Goal: Transaction & Acquisition: Subscribe to service/newsletter

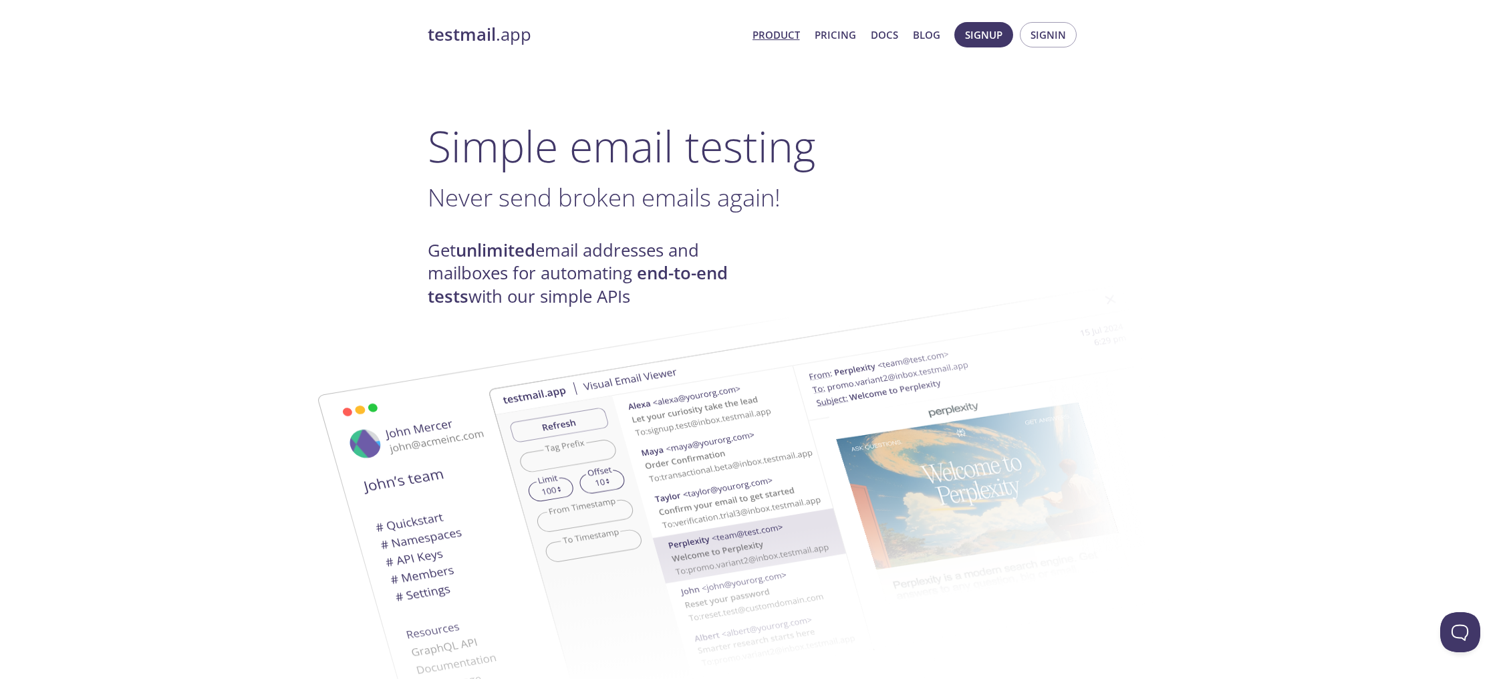
click at [778, 33] on link "Product" at bounding box center [775, 34] width 47 height 17
click at [841, 34] on link "Pricing" at bounding box center [835, 34] width 41 height 17
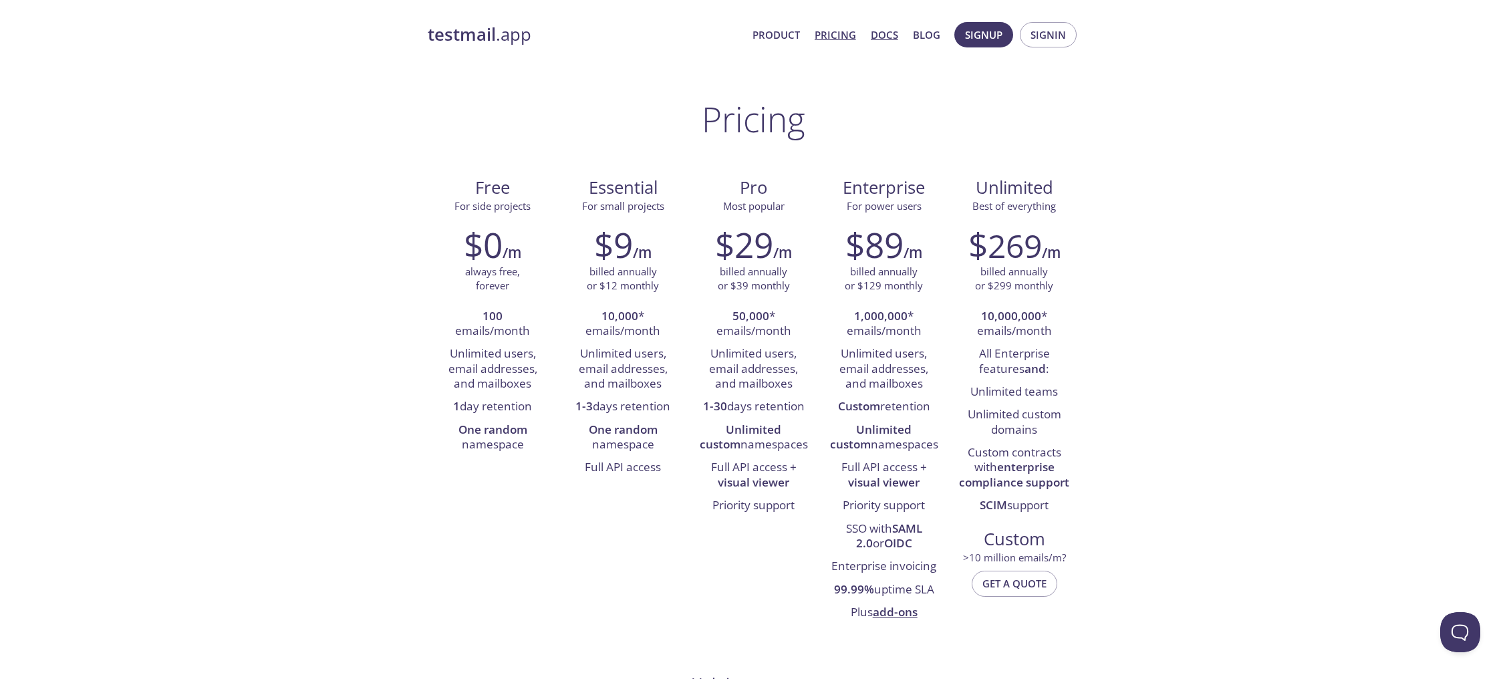
click at [895, 37] on link "Docs" at bounding box center [884, 34] width 27 height 17
click at [798, 34] on link "Product" at bounding box center [775, 34] width 47 height 17
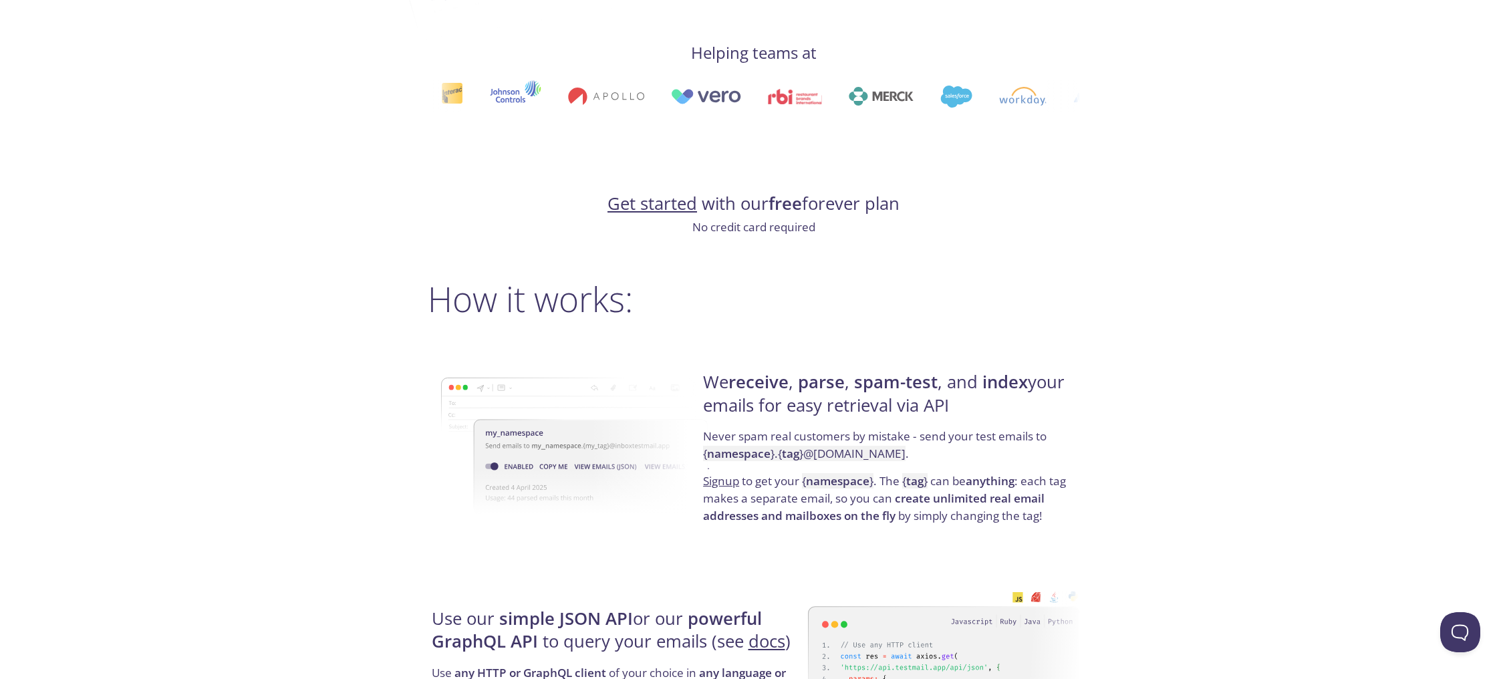
scroll to position [791, 0]
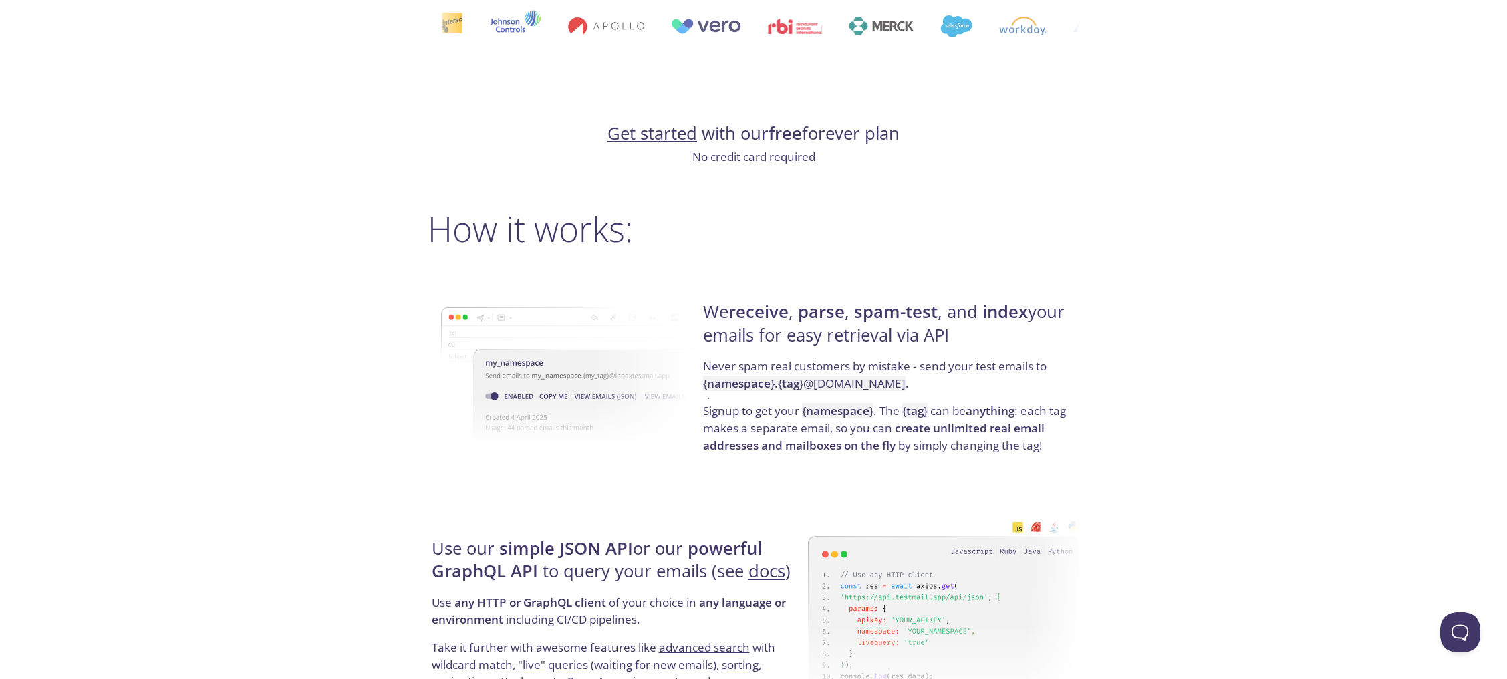
click at [665, 135] on link "Get started" at bounding box center [652, 133] width 90 height 23
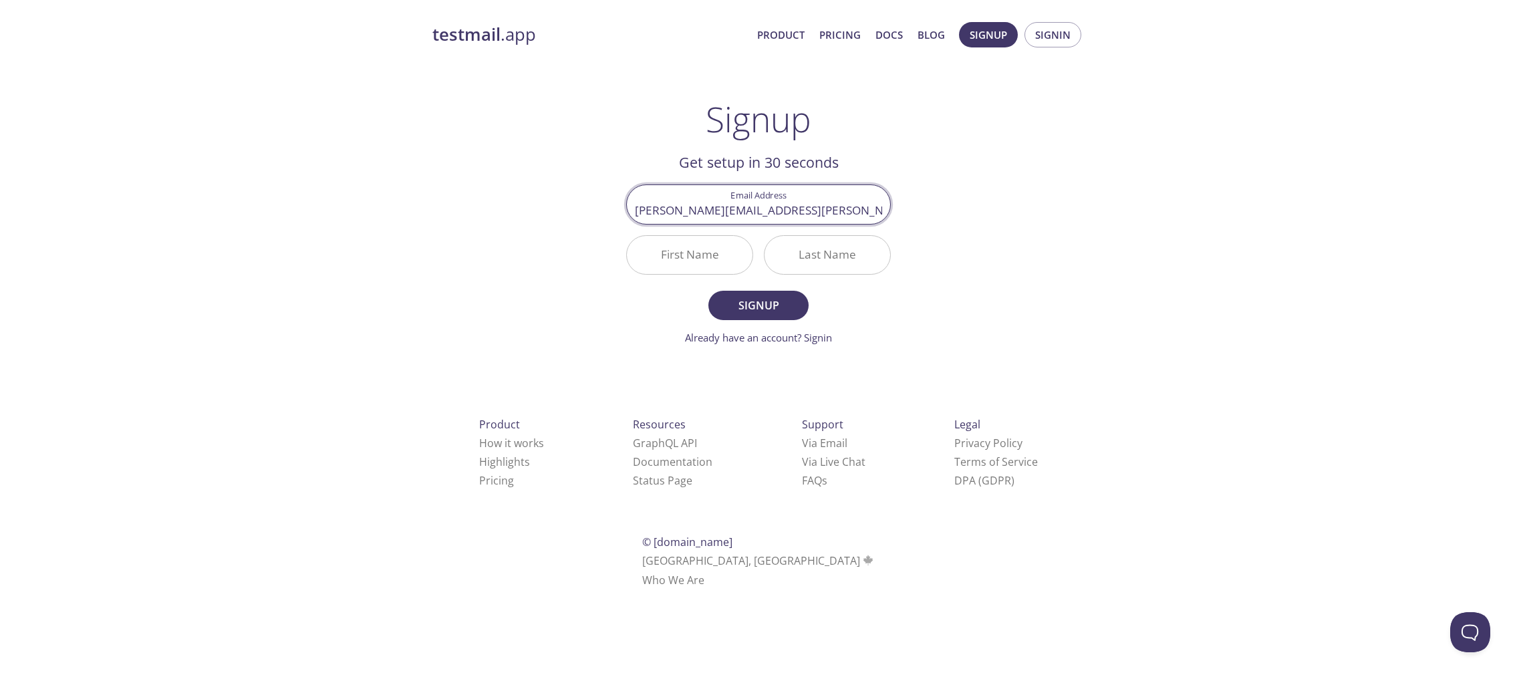
type input "[PERSON_NAME][EMAIL_ADDRESS][PERSON_NAME][DOMAIN_NAME]"
type input "[PERSON_NAME]"
click at [764, 310] on span "Signup" at bounding box center [758, 305] width 71 height 19
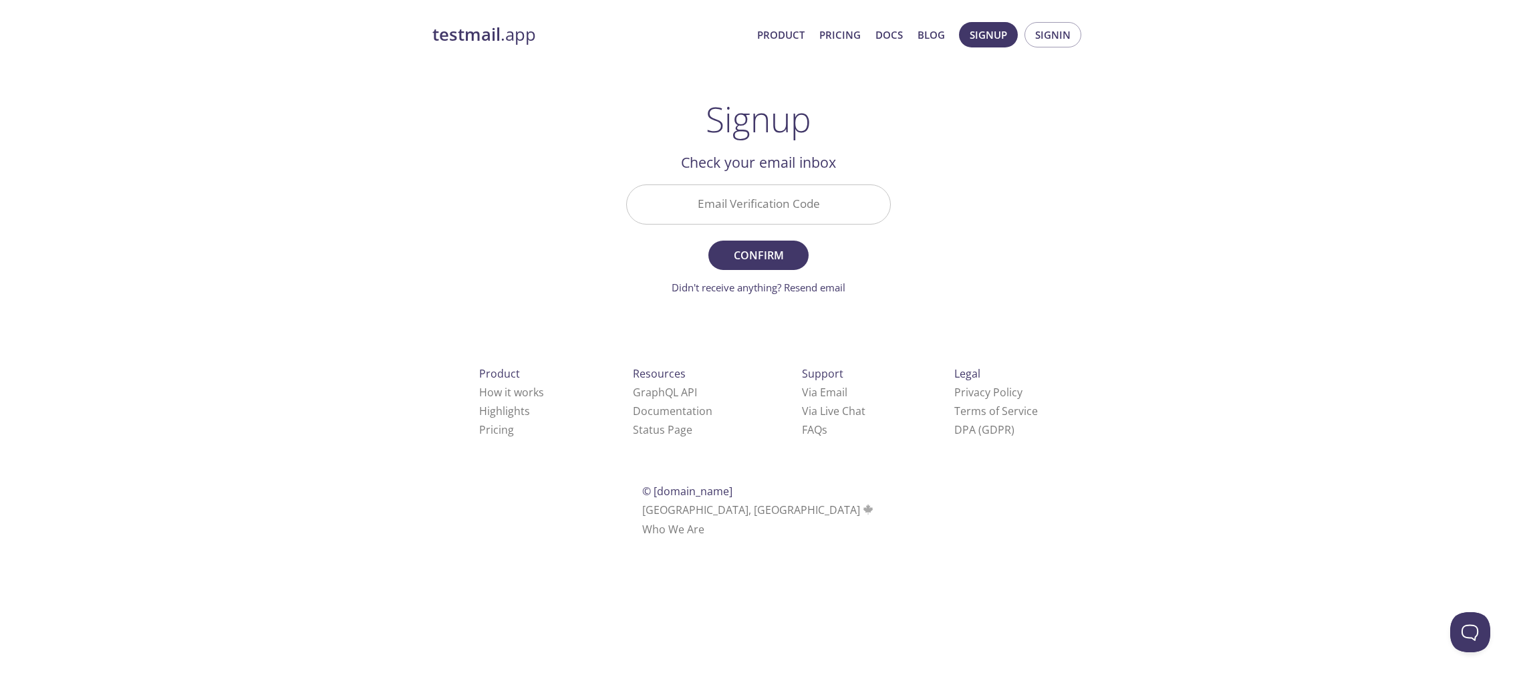
click at [746, 210] on input "Email Verification Code" at bounding box center [758, 204] width 263 height 38
type input "TERQBRB"
click at [748, 263] on span "Confirm" at bounding box center [758, 255] width 71 height 19
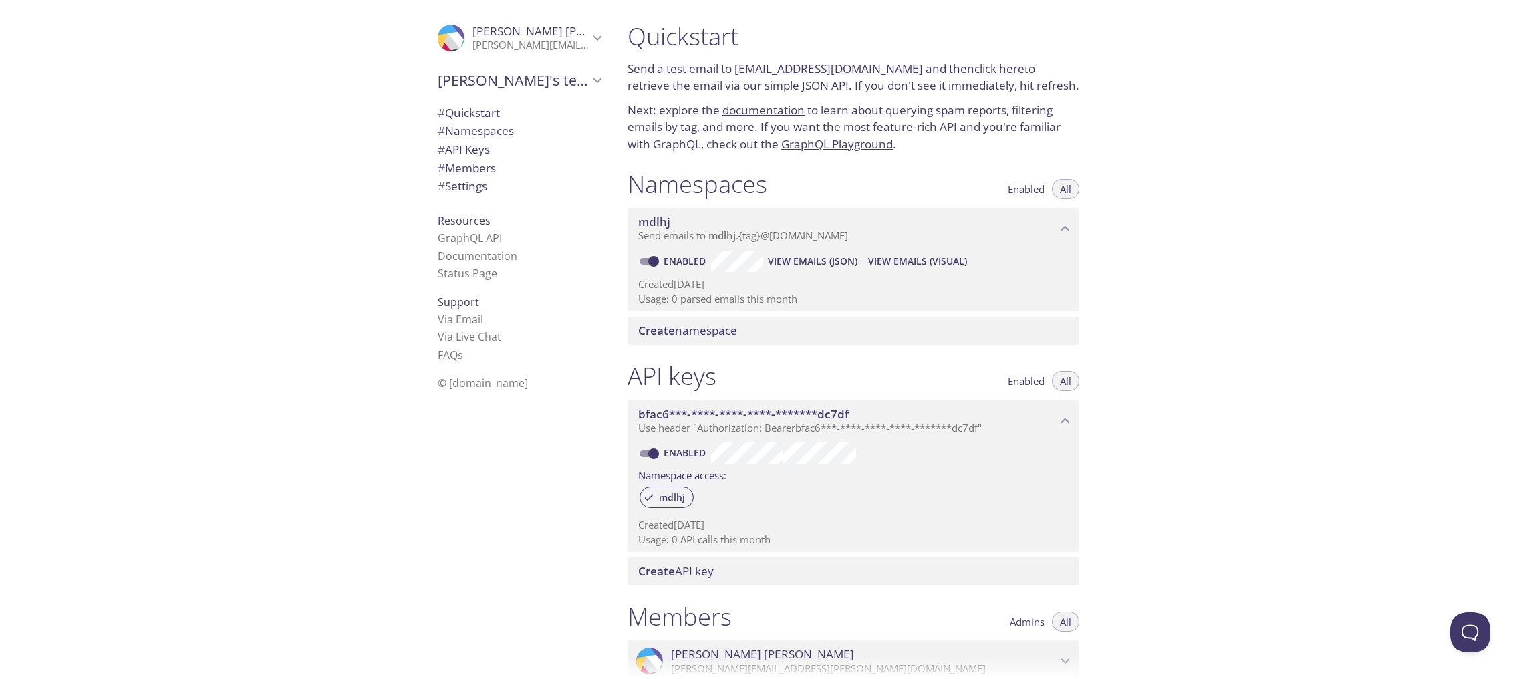
drag, startPoint x: 899, startPoint y: 69, endPoint x: 736, endPoint y: 71, distance: 162.4
click at [736, 71] on p "Send a test email to [EMAIL_ADDRESS][DOMAIN_NAME] and then click here to retrie…" at bounding box center [853, 77] width 452 height 34
copy link "[EMAIL_ADDRESS][DOMAIN_NAME]"
click at [980, 67] on link "click here" at bounding box center [999, 68] width 50 height 15
click at [463, 86] on span "[PERSON_NAME]'s team" at bounding box center [513, 80] width 151 height 19
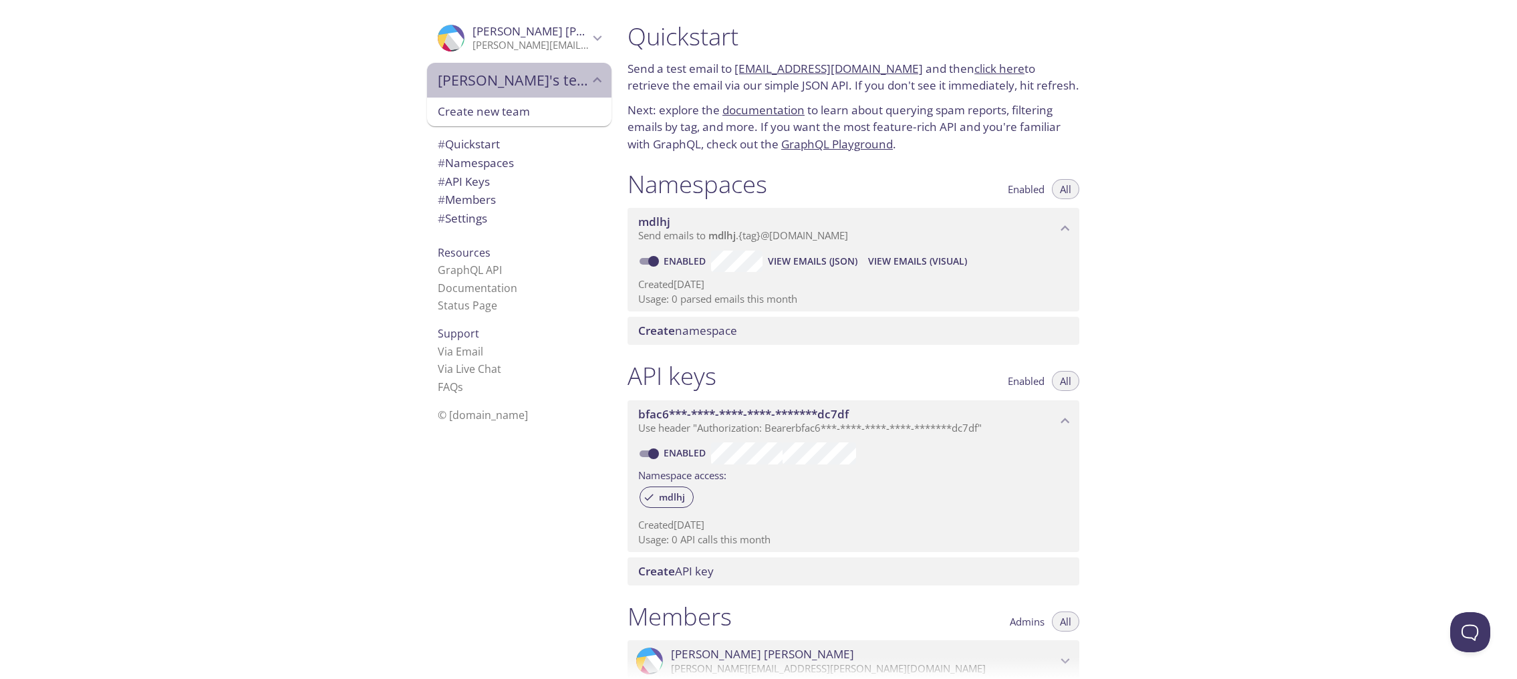
click at [462, 86] on span "[PERSON_NAME]'s team" at bounding box center [513, 80] width 151 height 19
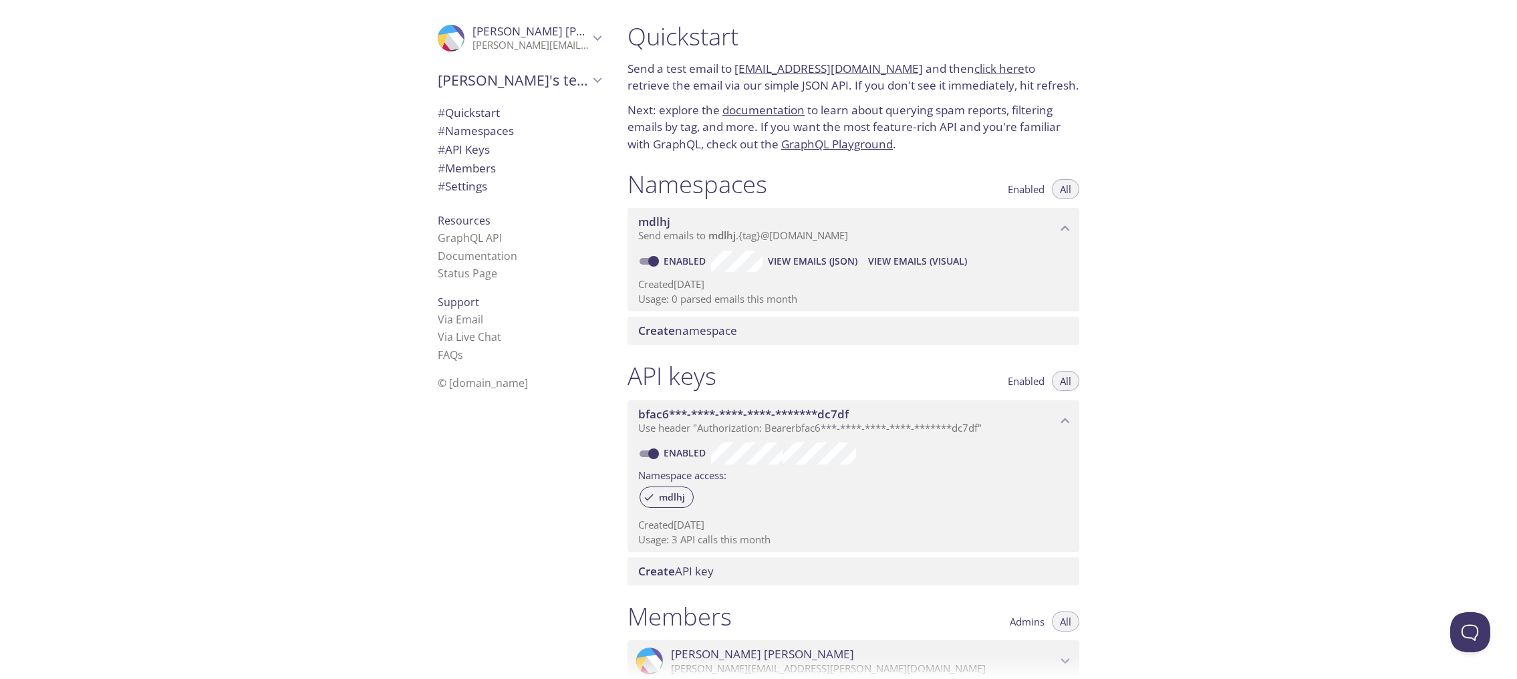
click at [466, 132] on span "# Namespaces" at bounding box center [476, 130] width 76 height 15
click at [978, 69] on link "click here" at bounding box center [999, 68] width 50 height 15
click at [985, 69] on link "click here" at bounding box center [999, 68] width 50 height 15
click at [990, 71] on link "click here" at bounding box center [999, 68] width 50 height 15
click at [974, 65] on link "click here" at bounding box center [999, 68] width 50 height 15
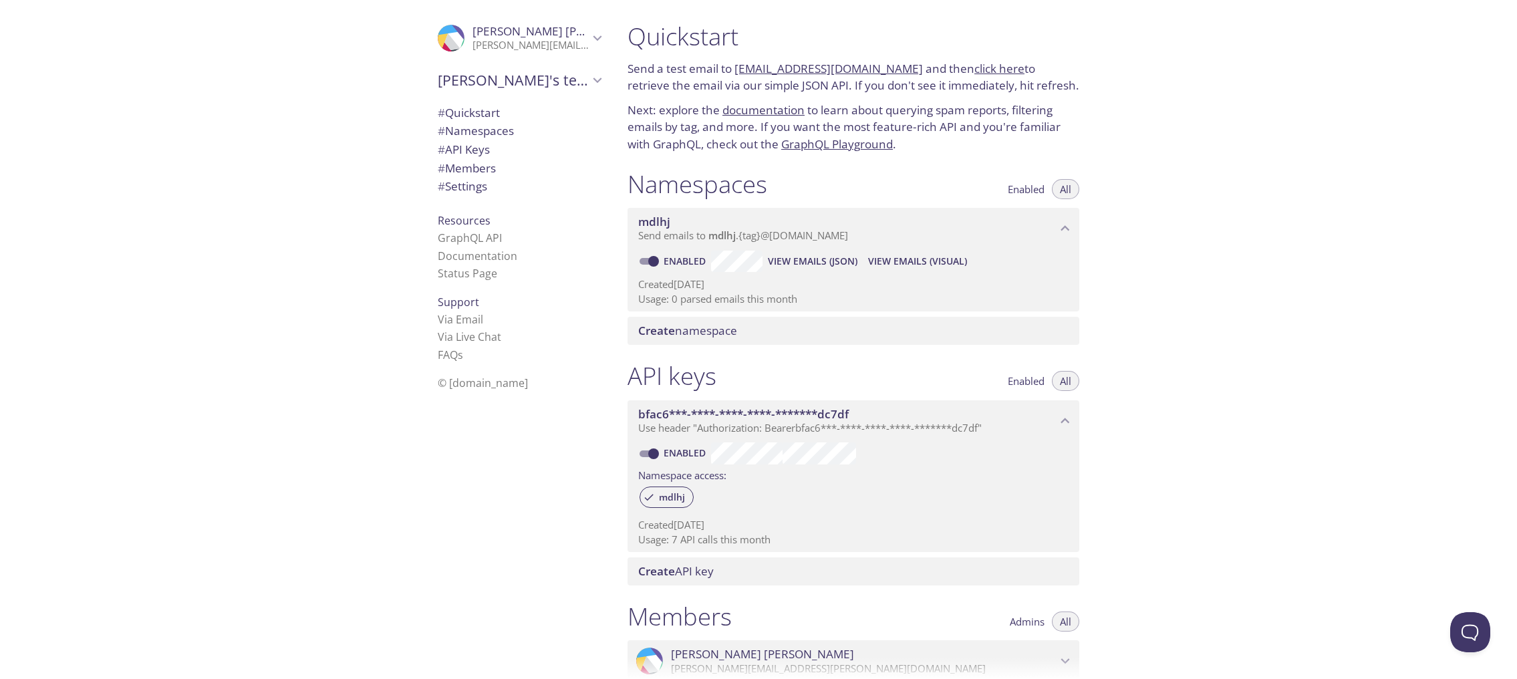
click at [992, 64] on link "click here" at bounding box center [999, 68] width 50 height 15
